Goal: Check status: Check status

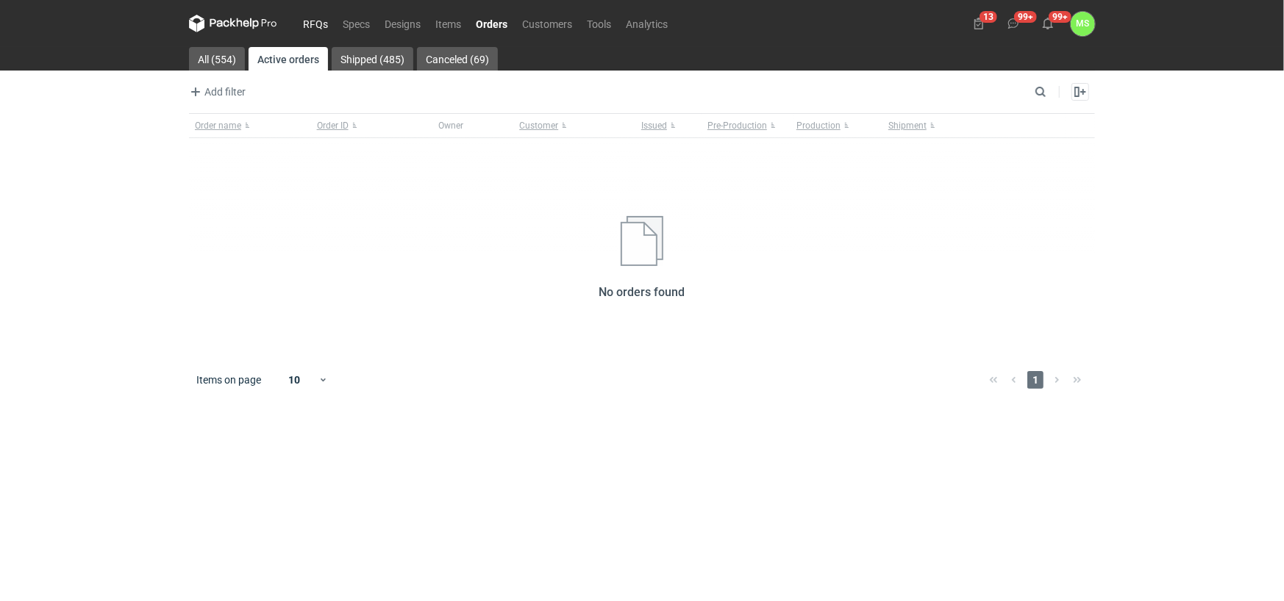
click at [310, 22] on link "RFQs" at bounding box center [316, 24] width 40 height 18
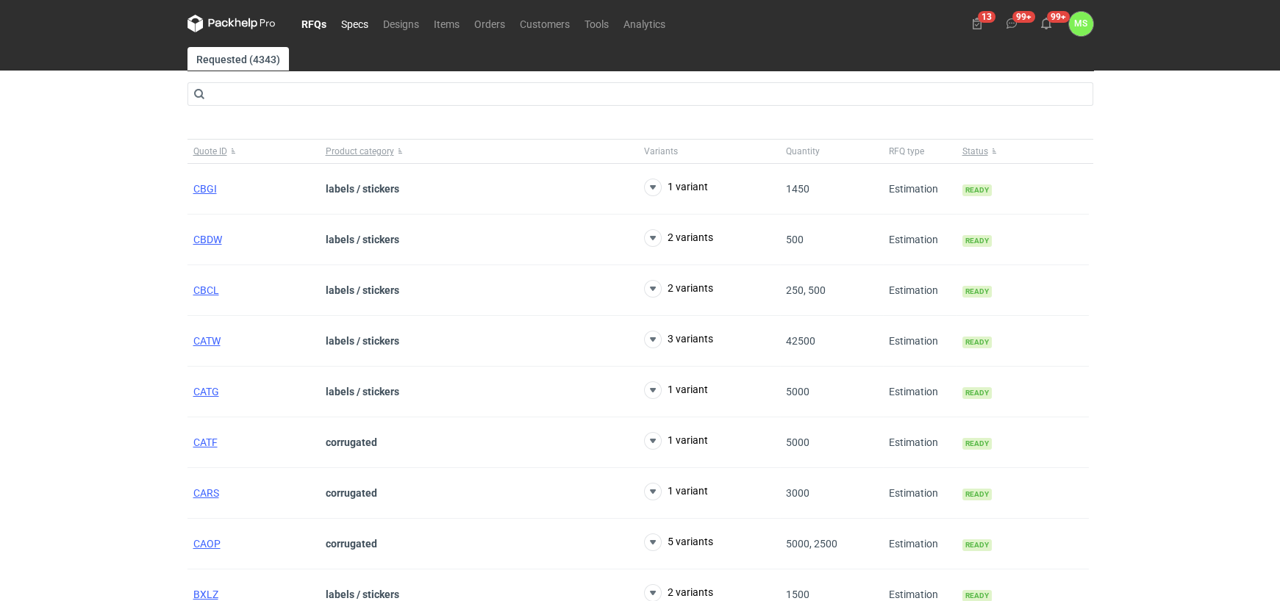
click at [351, 23] on link "Specs" at bounding box center [355, 24] width 42 height 18
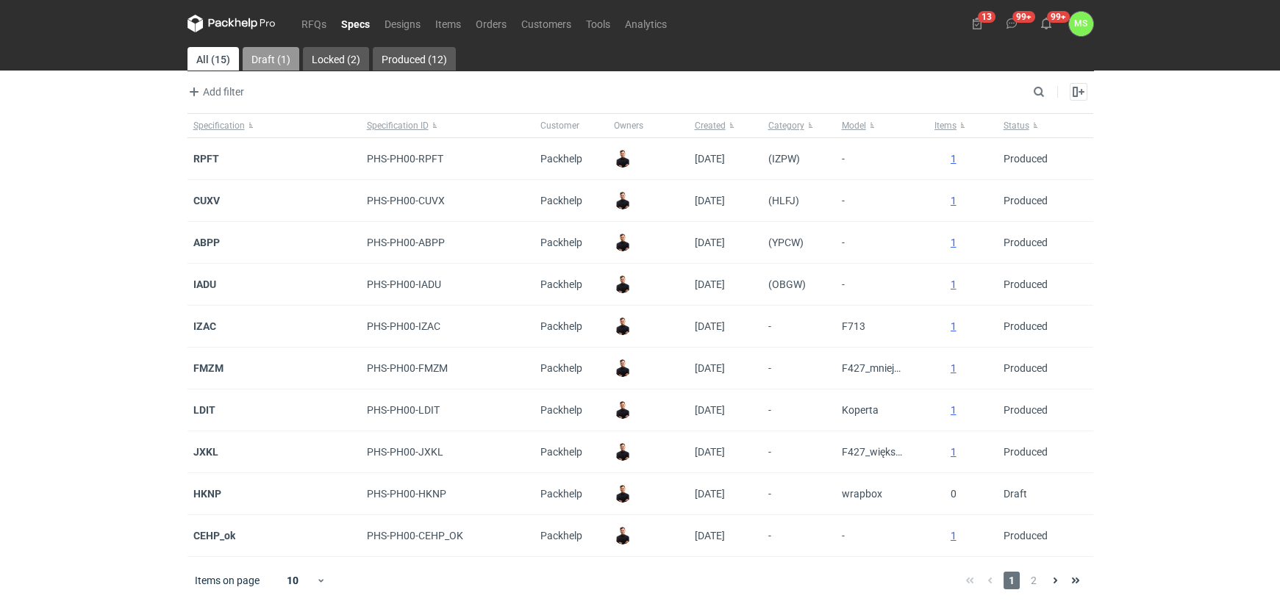
click at [265, 57] on link "Draft (1)" at bounding box center [271, 59] width 57 height 24
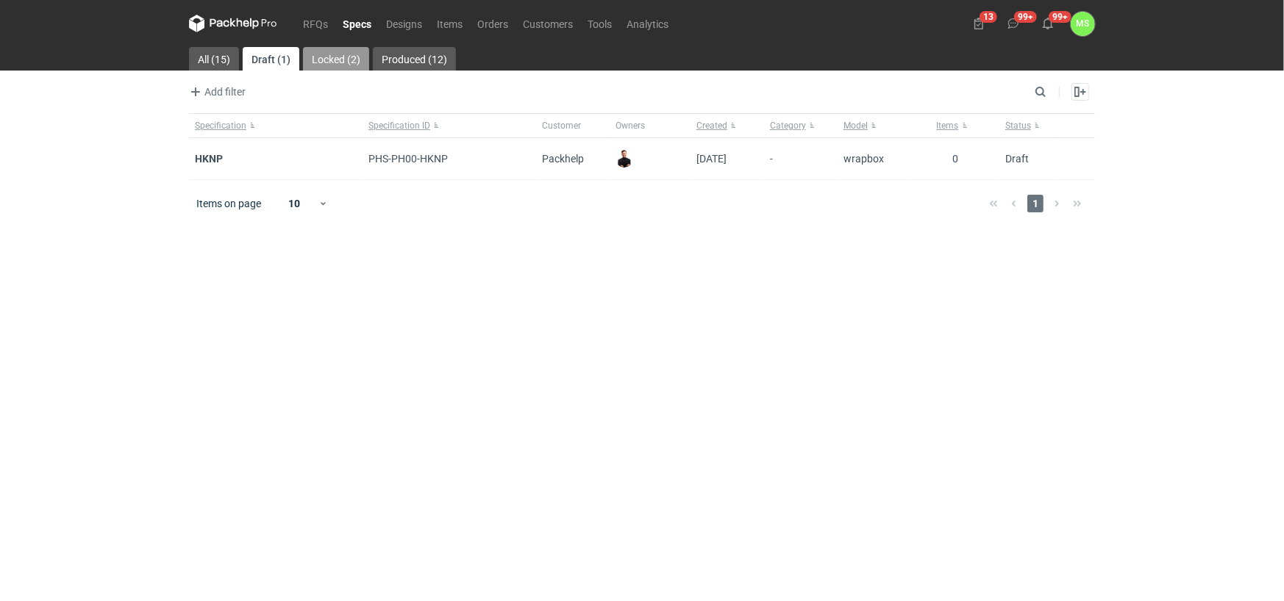
click at [344, 58] on link "Locked (2)" at bounding box center [336, 59] width 66 height 24
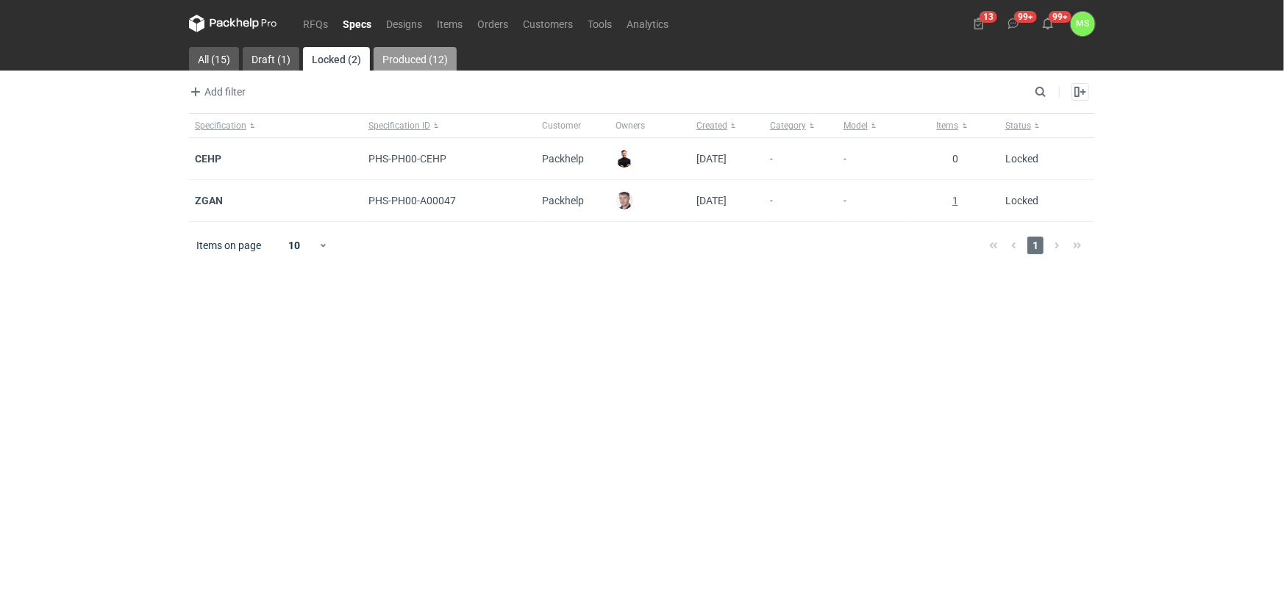
click at [414, 59] on link "Produced (12)" at bounding box center [414, 59] width 83 height 24
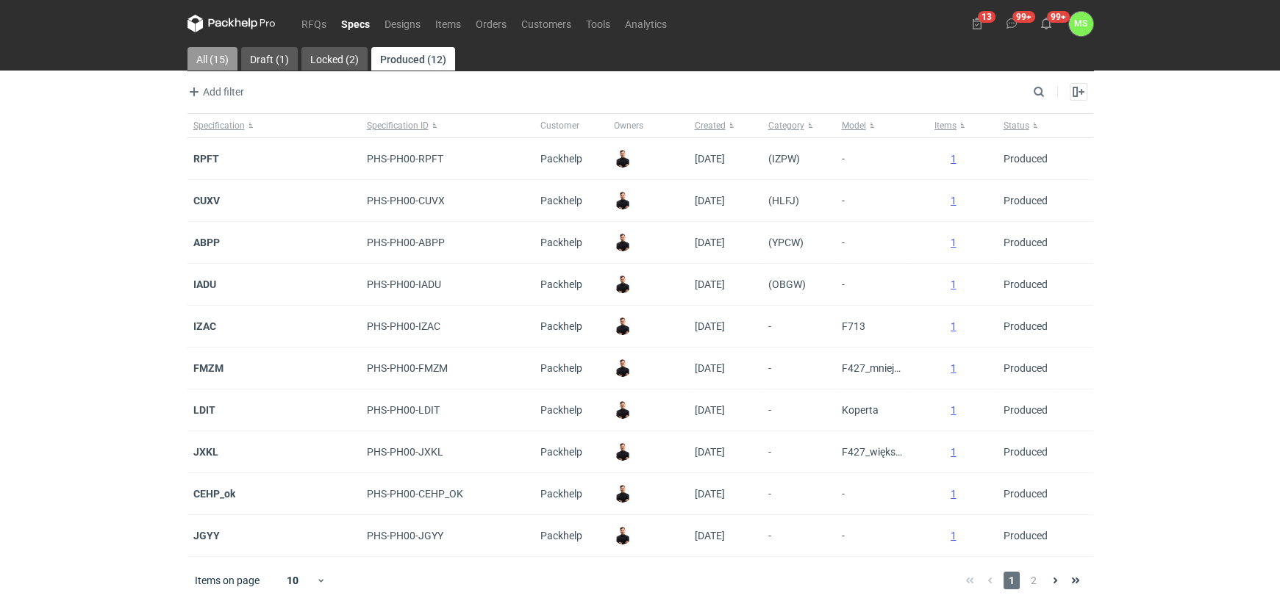
click at [215, 57] on link "All (15)" at bounding box center [212, 59] width 50 height 24
click at [403, 27] on link "Designs" at bounding box center [402, 24] width 51 height 18
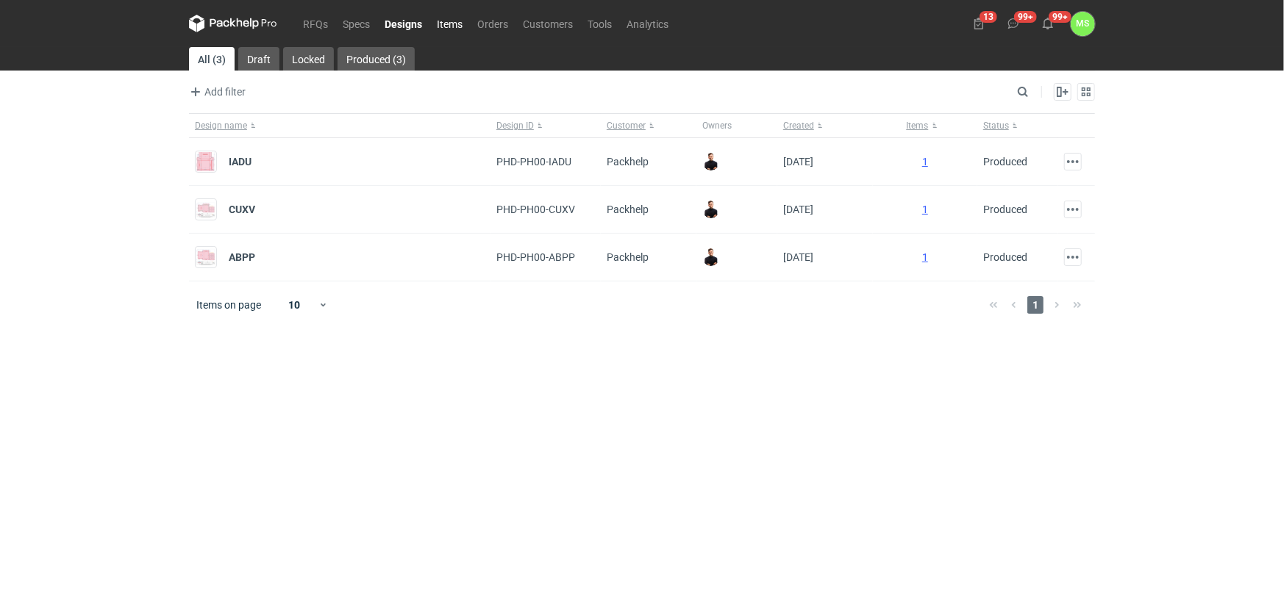
click at [443, 24] on link "Items" at bounding box center [449, 24] width 40 height 18
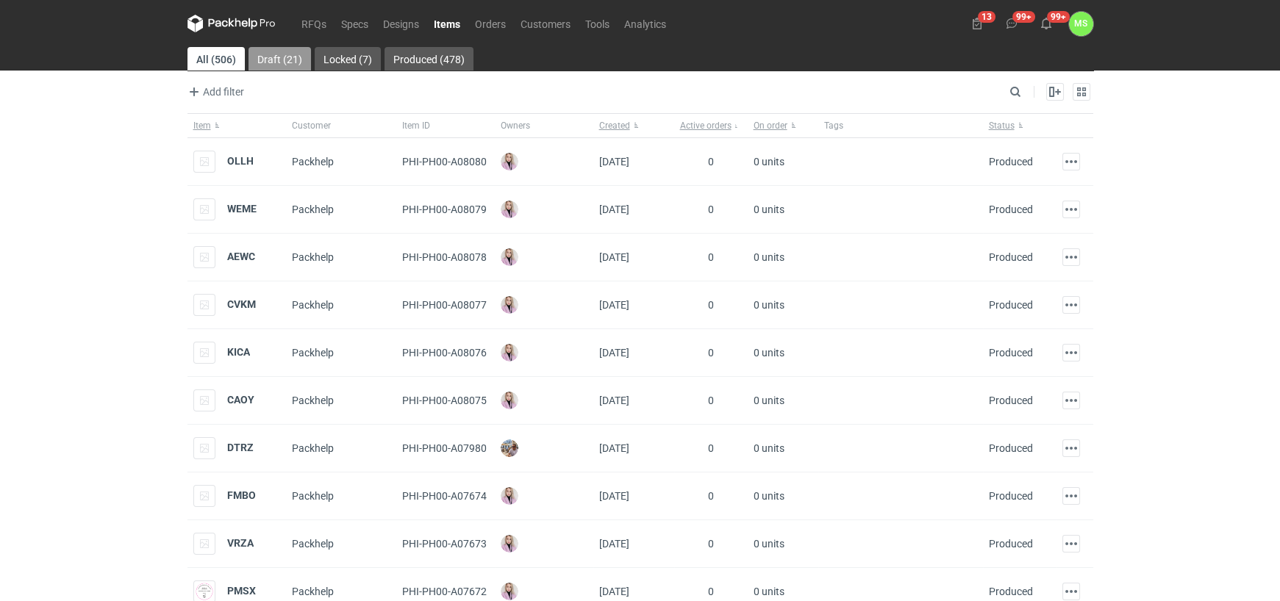
click at [248, 60] on link "Draft (21)" at bounding box center [279, 59] width 62 height 24
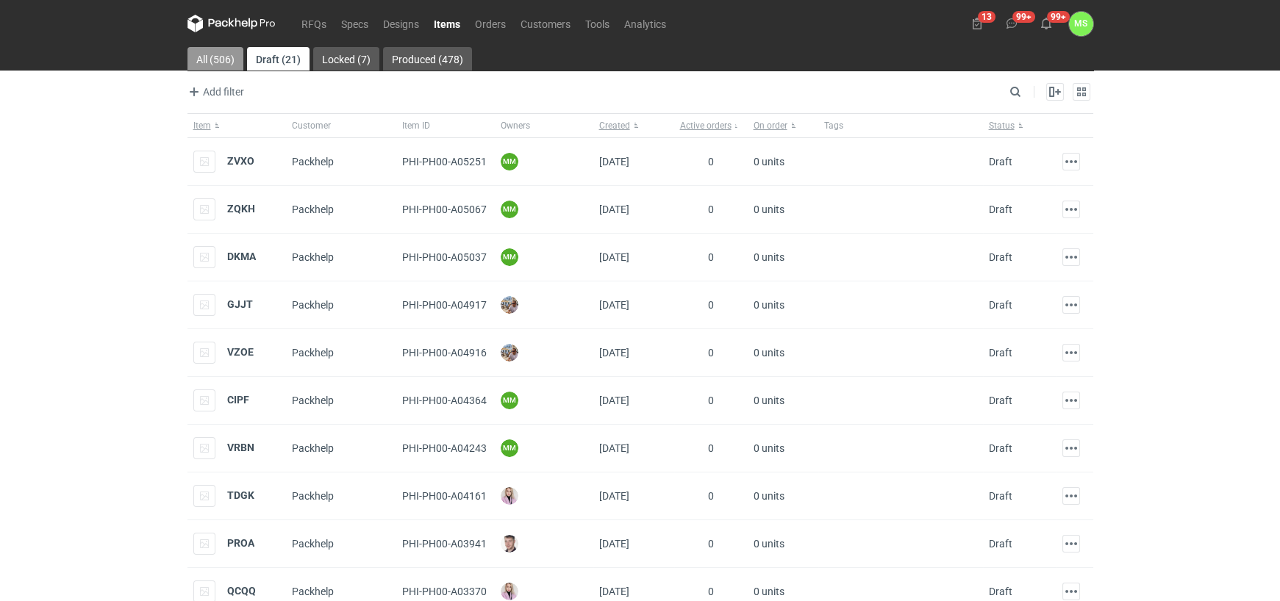
click at [213, 58] on link "All (506)" at bounding box center [215, 59] width 56 height 24
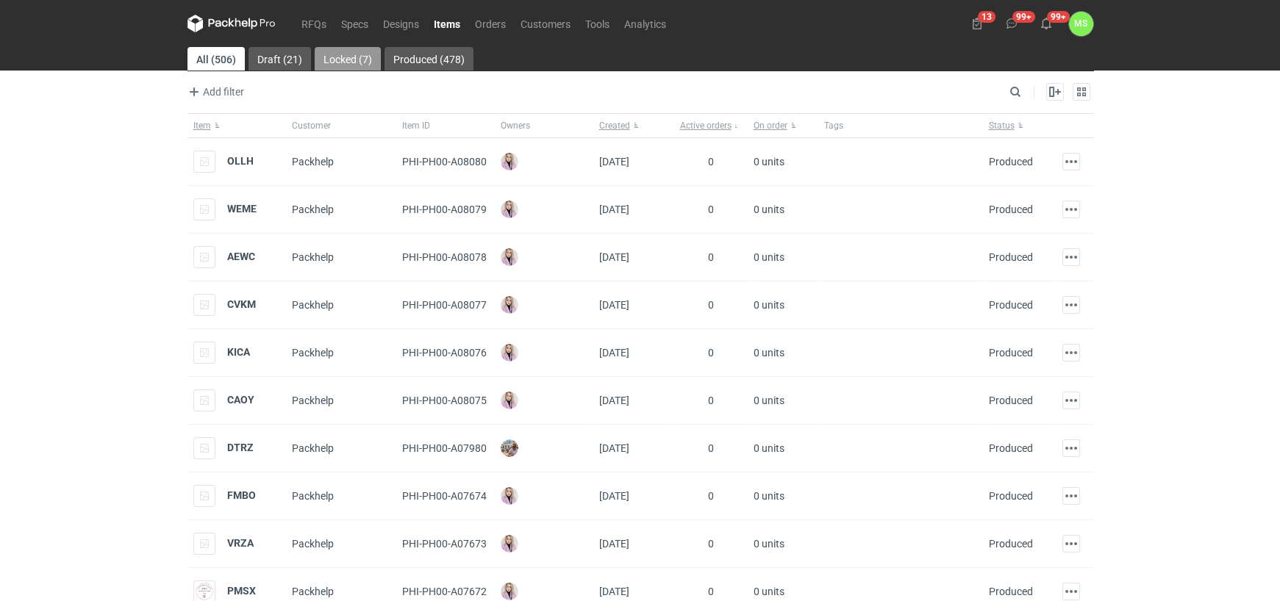
click at [351, 56] on link "Locked (7)" at bounding box center [348, 59] width 66 height 24
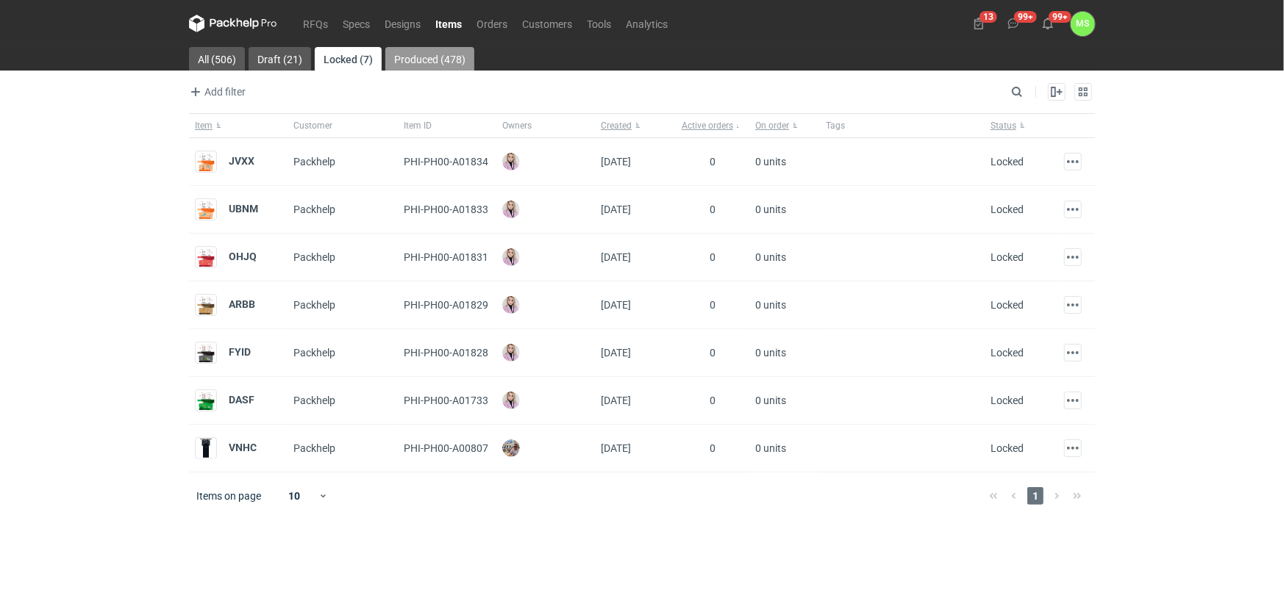
click at [412, 51] on link "Produced (478)" at bounding box center [429, 59] width 89 height 24
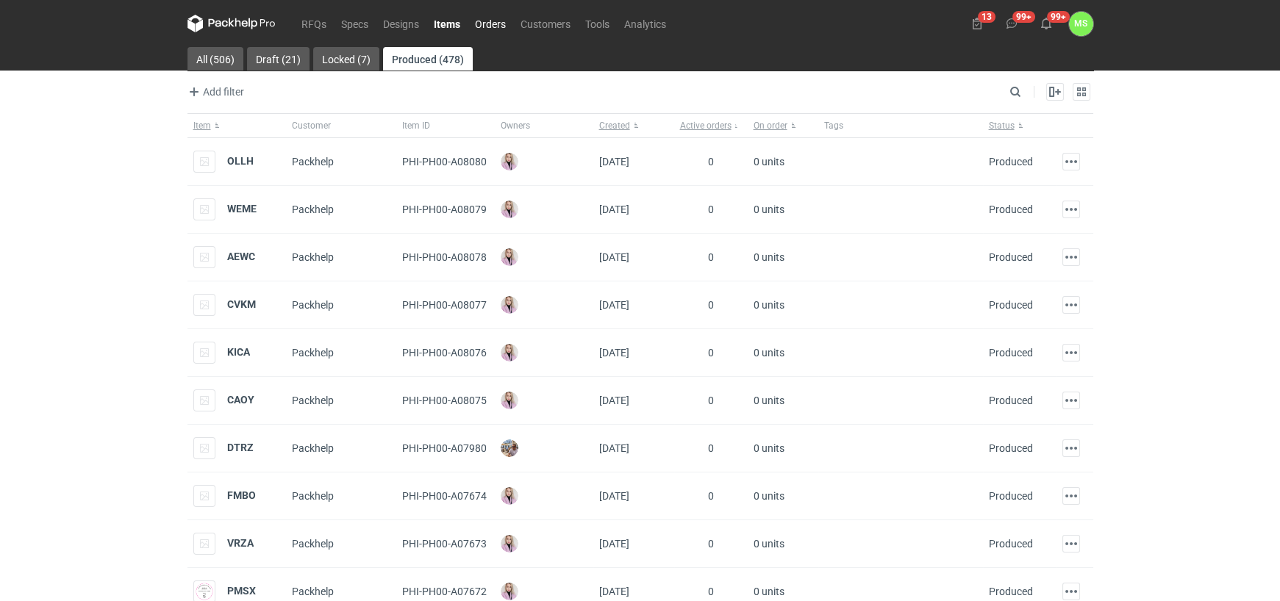
click at [491, 23] on link "Orders" at bounding box center [491, 24] width 46 height 18
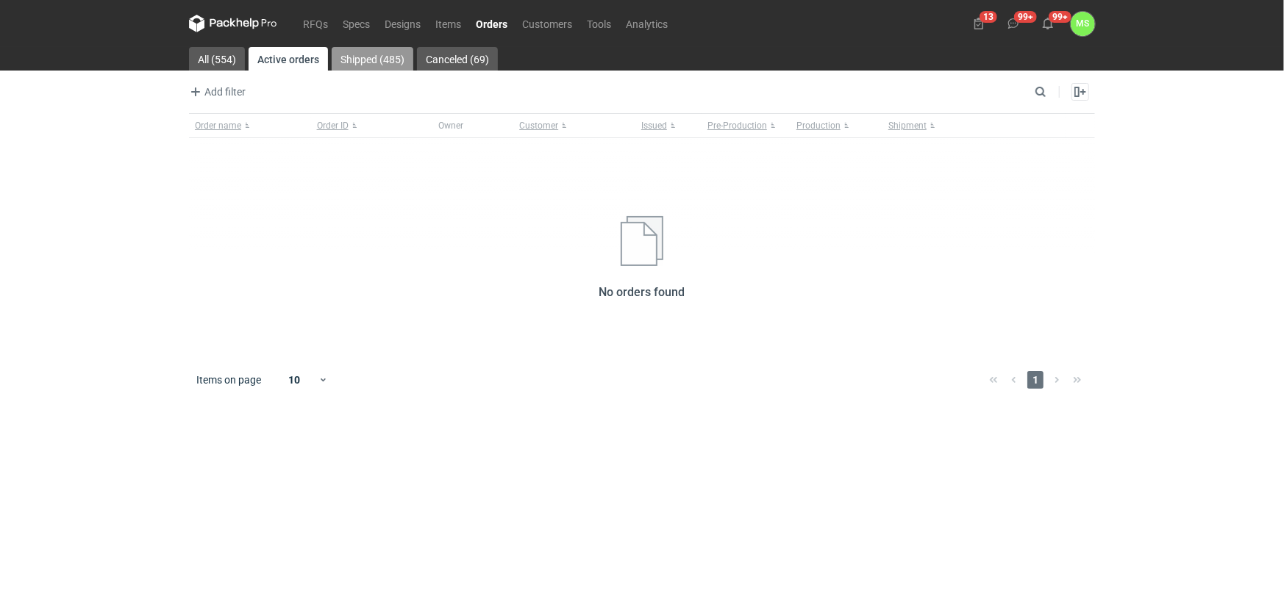
click at [352, 61] on link "Shipped (485)" at bounding box center [373, 59] width 82 height 24
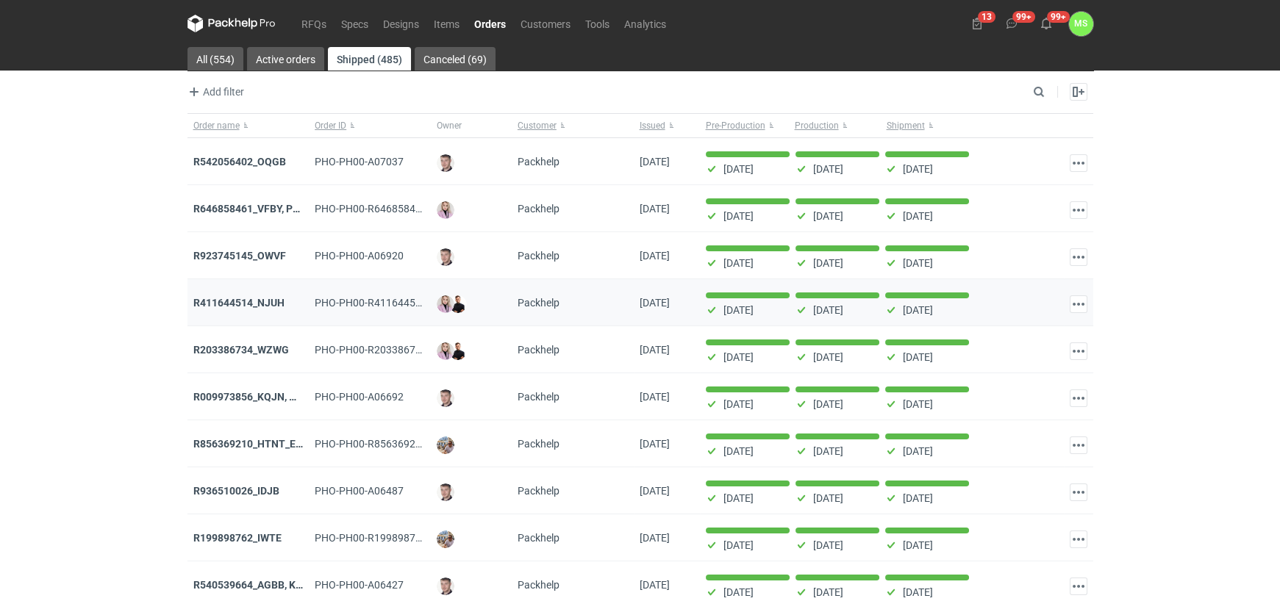
scroll to position [56, 0]
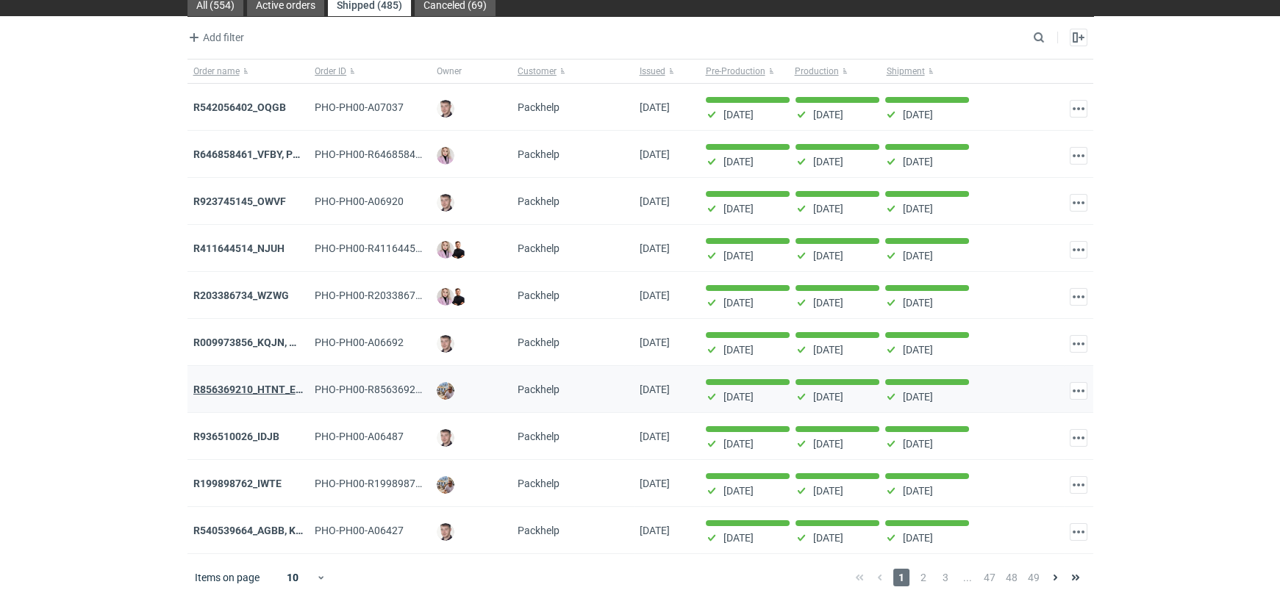
click at [271, 387] on strong "R856369210_HTNT_EQUK" at bounding box center [254, 390] width 123 height 12
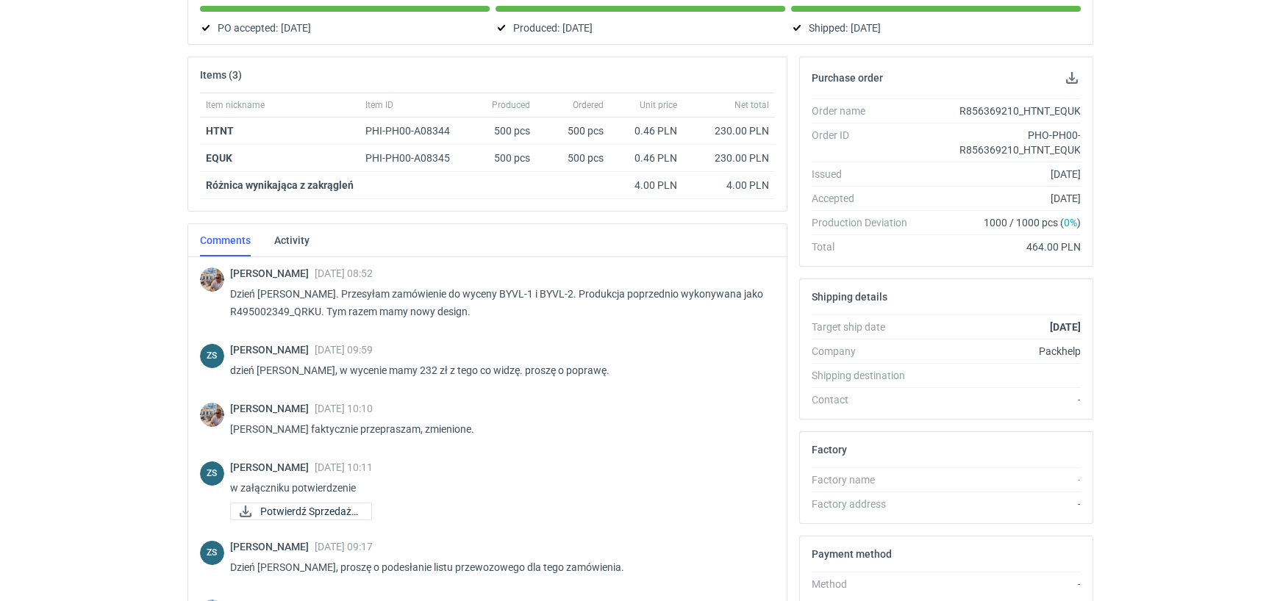
click at [212, 279] on img at bounding box center [212, 280] width 24 height 24
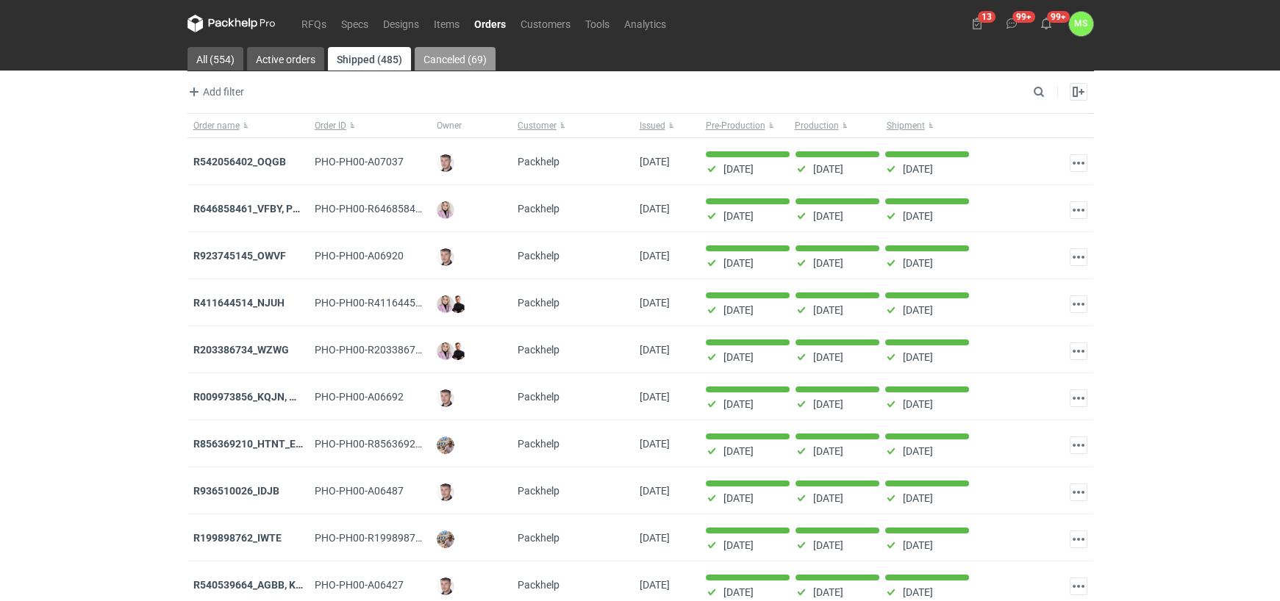
click at [463, 51] on link "Canceled (69)" at bounding box center [455, 59] width 81 height 24
